Goal: Task Accomplishment & Management: Use online tool/utility

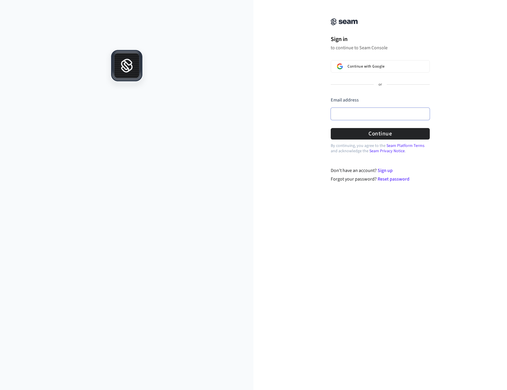
click at [342, 117] on input "Email address" at bounding box center [380, 114] width 99 height 12
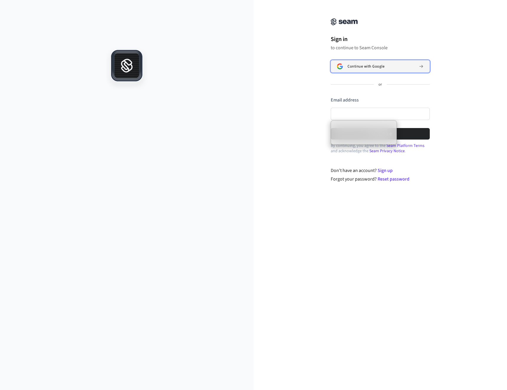
click at [357, 70] on button "Continue with Google" at bounding box center [380, 66] width 99 height 12
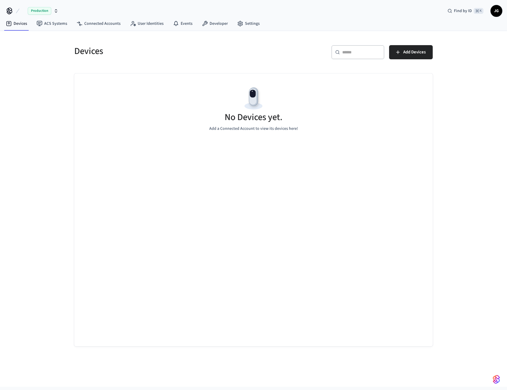
click at [43, 12] on span "Production" at bounding box center [40, 11] width 24 height 8
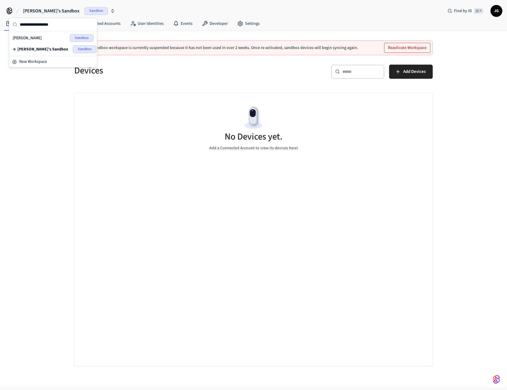
click at [33, 36] on span "[PERSON_NAME]" at bounding box center [27, 38] width 29 height 6
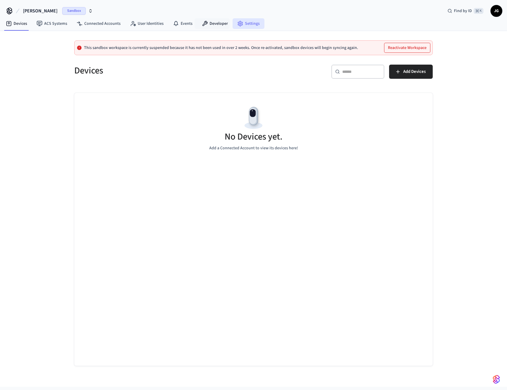
click at [234, 17] on nav "Devices ACS Systems Connected Accounts User Identities Events Developer Settings" at bounding box center [132, 24] width 263 height 14
click at [240, 22] on link "Settings" at bounding box center [249, 23] width 32 height 11
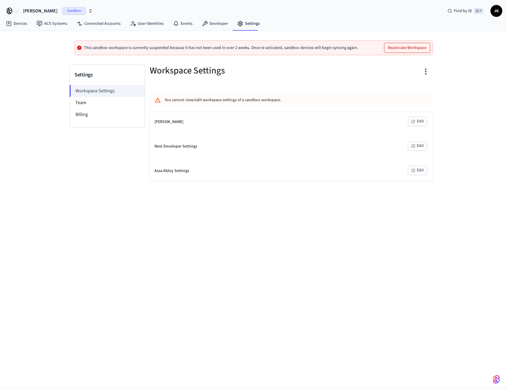
click at [425, 172] on button "Edit" at bounding box center [417, 170] width 19 height 9
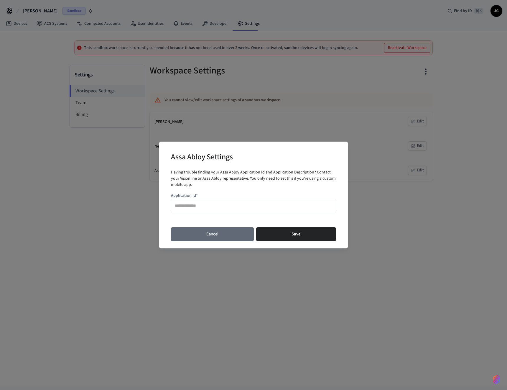
click at [206, 234] on button "Cancel" at bounding box center [212, 234] width 83 height 14
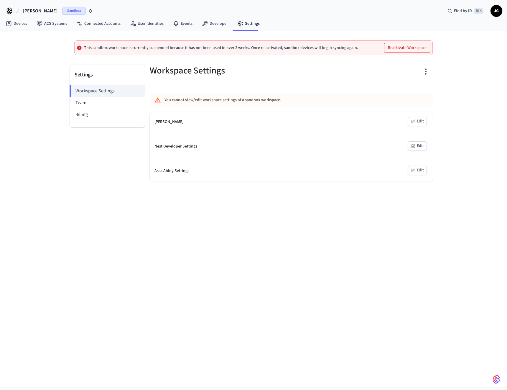
click at [495, 11] on span "JG" at bounding box center [496, 11] width 11 height 11
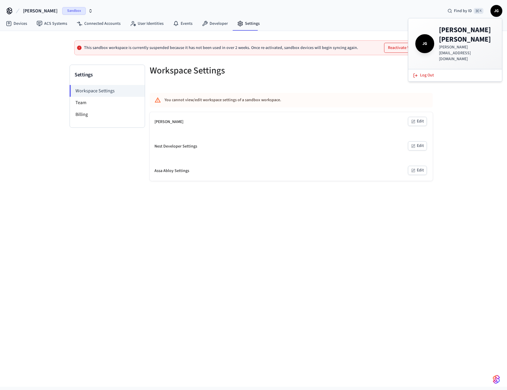
click at [308, 17] on div "[PERSON_NAME] Sandbox Find by ID ⌘ K JG" at bounding box center [253, 8] width 507 height 17
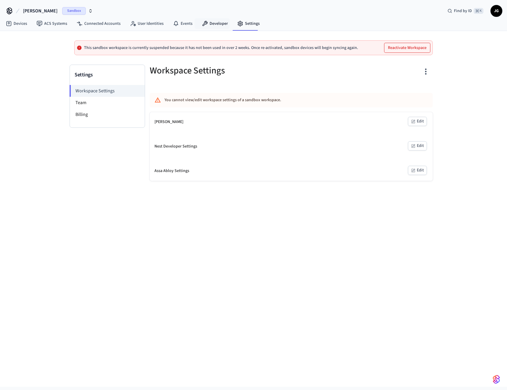
drag, startPoint x: 212, startPoint y: 26, endPoint x: 204, endPoint y: 30, distance: 9.1
click at [212, 26] on link "Developer" at bounding box center [214, 23] width 35 height 11
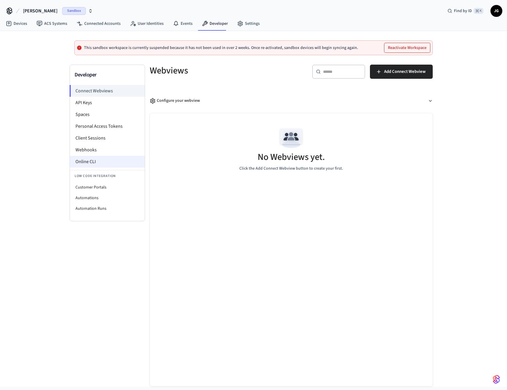
click at [105, 158] on li "Online CLI" at bounding box center [107, 162] width 75 height 12
click at [95, 189] on li "Customer Portals" at bounding box center [107, 187] width 75 height 11
select select "**********"
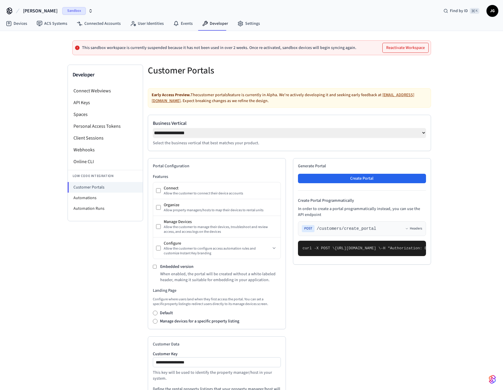
click at [200, 132] on select "**********" at bounding box center [289, 133] width 273 height 10
click at [90, 198] on li "Automations" at bounding box center [105, 198] width 75 height 11
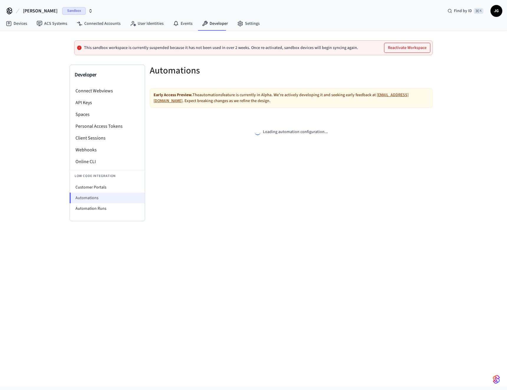
select select "**********"
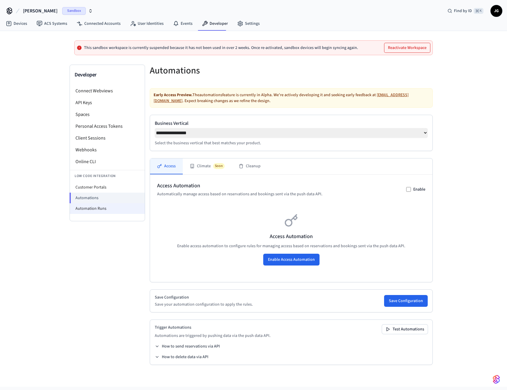
click at [100, 206] on li "Automation Runs" at bounding box center [107, 208] width 75 height 11
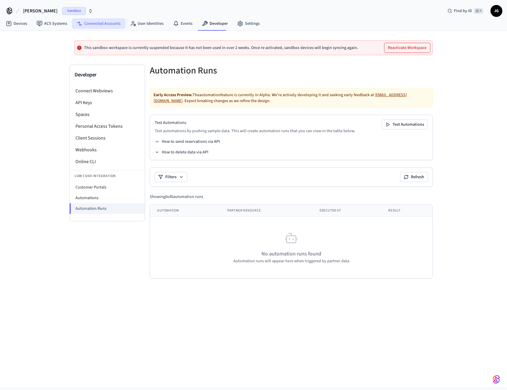
click at [89, 23] on link "Connected Accounts" at bounding box center [98, 23] width 53 height 11
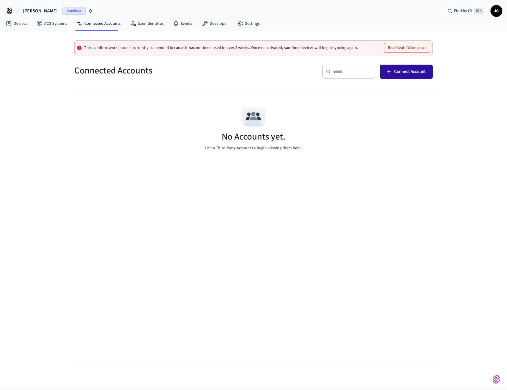
click at [420, 72] on span "Connect Account" at bounding box center [410, 72] width 32 height 8
click at [412, 72] on span "Connect Account" at bounding box center [410, 72] width 32 height 8
click at [60, 27] on link "ACS Systems" at bounding box center [52, 23] width 40 height 11
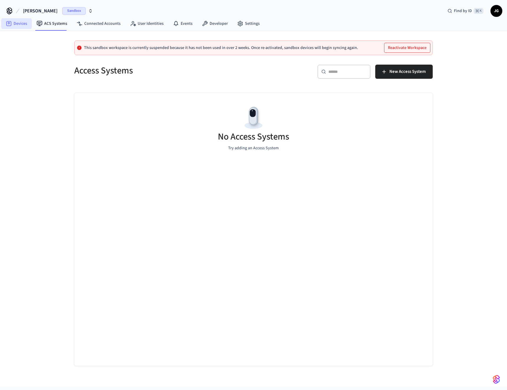
click at [23, 23] on link "Devices" at bounding box center [16, 23] width 31 height 11
click at [28, 10] on span "[PERSON_NAME]" at bounding box center [40, 10] width 34 height 7
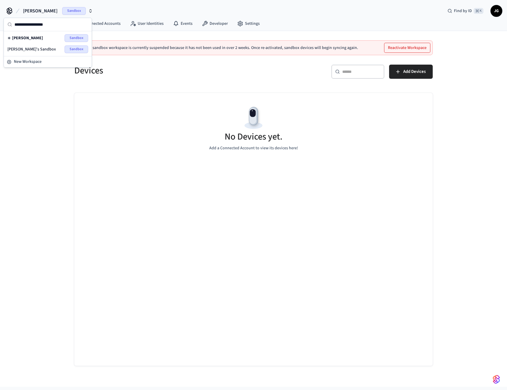
click at [28, 10] on span "[PERSON_NAME]" at bounding box center [40, 10] width 34 height 7
click at [6, 8] on icon at bounding box center [9, 10] width 9 height 9
click at [10, 10] on icon at bounding box center [9, 10] width 5 height 5
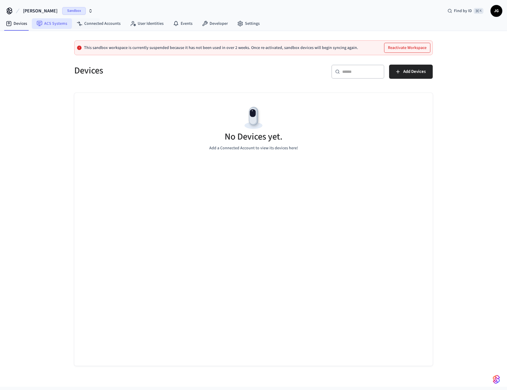
click at [68, 25] on link "ACS Systems" at bounding box center [52, 23] width 40 height 11
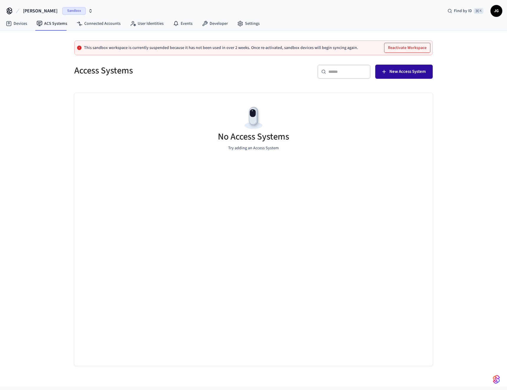
click at [397, 71] on span "New Access System" at bounding box center [407, 72] width 36 height 8
